Goal: Check status: Check status

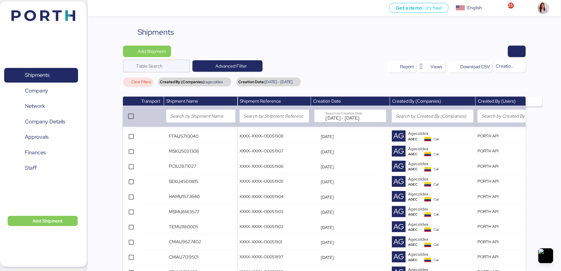
drag, startPoint x: 501, startPoint y: 50, endPoint x: 526, endPoint y: 51, distance: 25.5
click at [526, 51] on div "Shipments Add Shipment Table Search Advanced Filter Report Views Download CSV C…" at bounding box center [325, 168] width 474 height 284
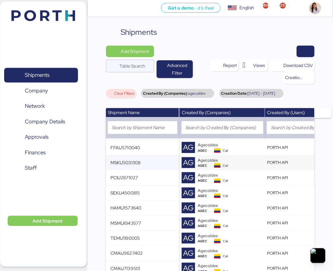
scroll to position [0, 217]
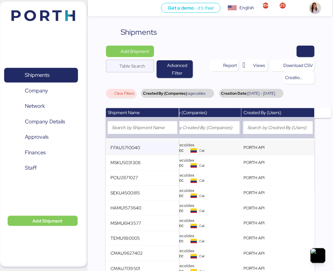
click at [142, 153] on input "FFAU5710040" at bounding box center [144, 147] width 67 height 13
click at [115, 155] on td "MSKU5031308" at bounding box center [142, 162] width 73 height 15
click at [116, 148] on input "FFAU5710040" at bounding box center [144, 147] width 67 height 13
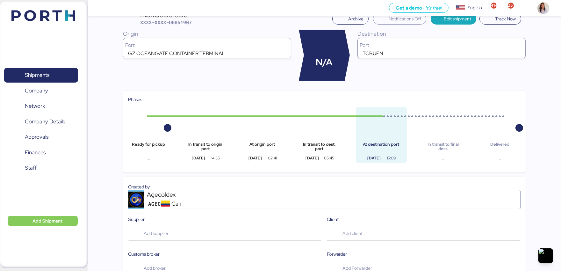
scroll to position [27, 0]
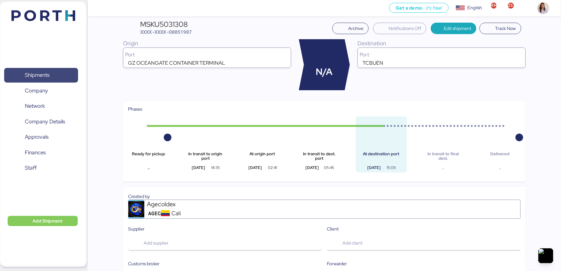
click at [61, 71] on span "Shipments" at bounding box center [41, 74] width 69 height 9
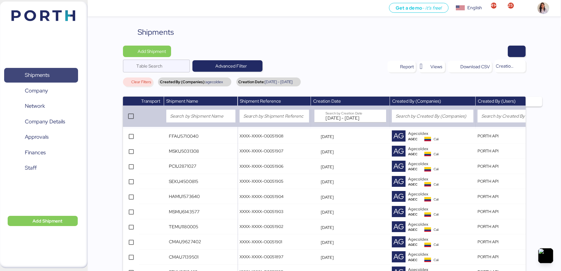
scroll to position [50, 0]
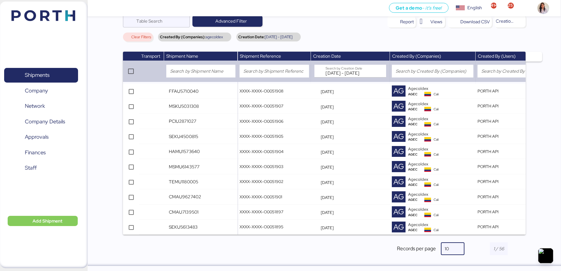
click at [339, 248] on span "10" at bounding box center [447, 249] width 4 height 6
